Goal: Transaction & Acquisition: Download file/media

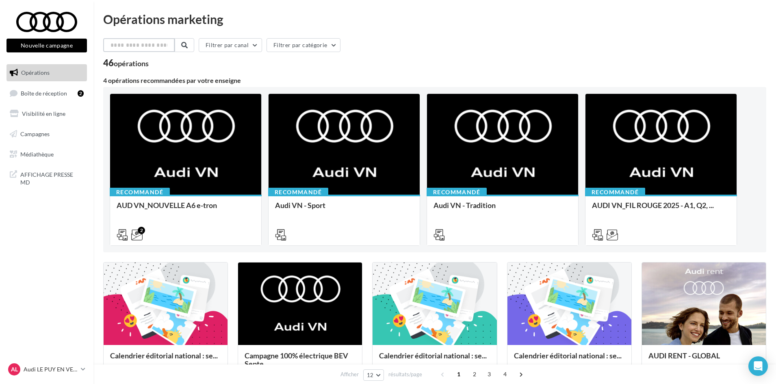
click at [154, 45] on input "text" at bounding box center [139, 45] width 72 height 14
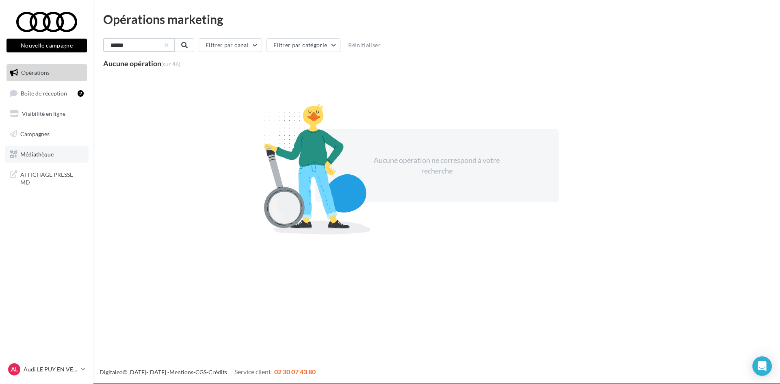
type input "******"
click at [51, 156] on span "Médiathèque" at bounding box center [36, 153] width 33 height 7
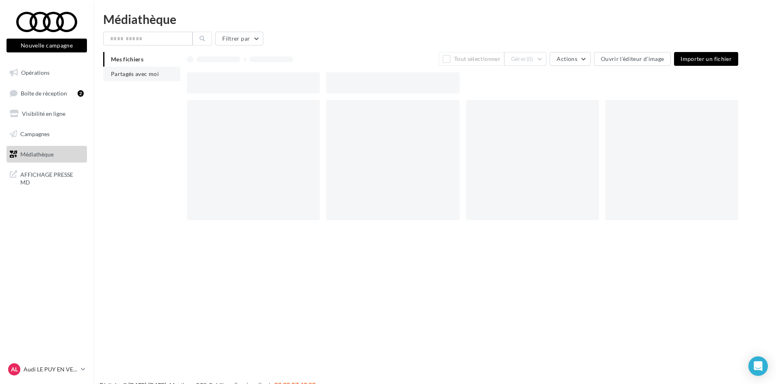
click at [151, 73] on span "Partagés avec moi" at bounding box center [135, 73] width 48 height 7
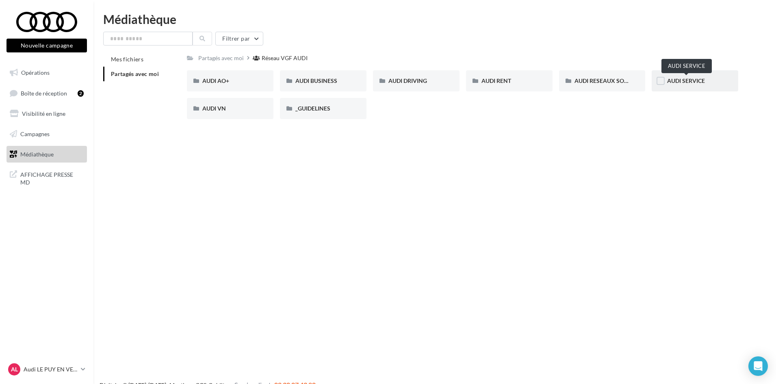
click at [683, 78] on span "AUDI SERVICE" at bounding box center [686, 80] width 38 height 7
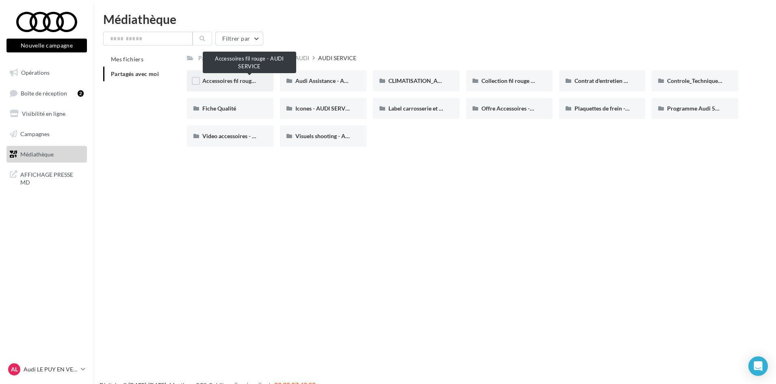
click at [232, 83] on span "Accessoires fil rouge - AUDI SERVICE" at bounding box center [249, 80] width 94 height 7
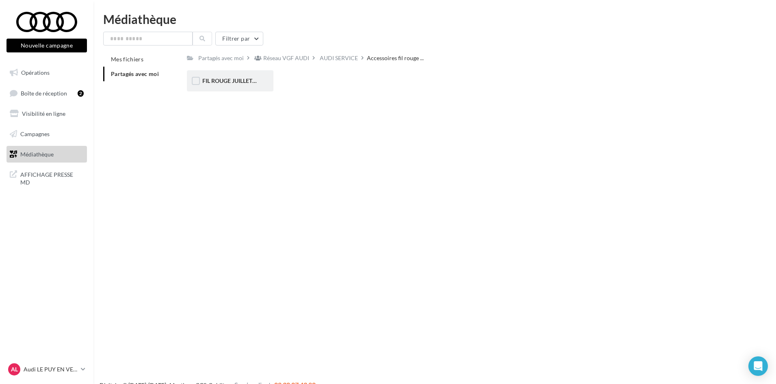
click at [243, 86] on div "FIL ROUGE JUILLET AOUT - AUDI SERVICE" at bounding box center [230, 80] width 87 height 21
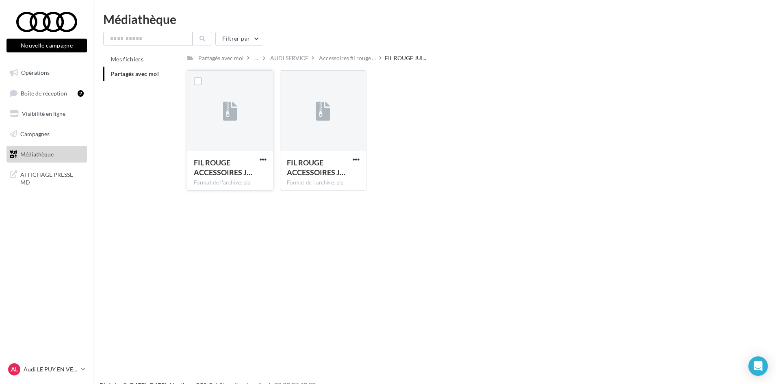
click at [247, 101] on div at bounding box center [230, 111] width 86 height 81
click at [266, 160] on span "button" at bounding box center [263, 159] width 7 height 7
click at [252, 176] on button "Télécharger" at bounding box center [227, 175] width 81 height 21
click at [765, 25] on div "Médiathèque" at bounding box center [434, 19] width 663 height 12
click at [66, 368] on p "Audi LE PUY EN VELAY" at bounding box center [51, 369] width 54 height 8
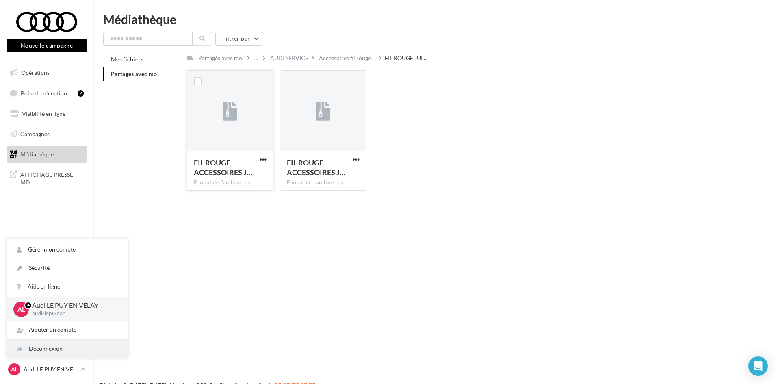
click at [34, 343] on div "Déconnexion" at bounding box center [67, 349] width 121 height 18
